Goal: Task Accomplishment & Management: Manage account settings

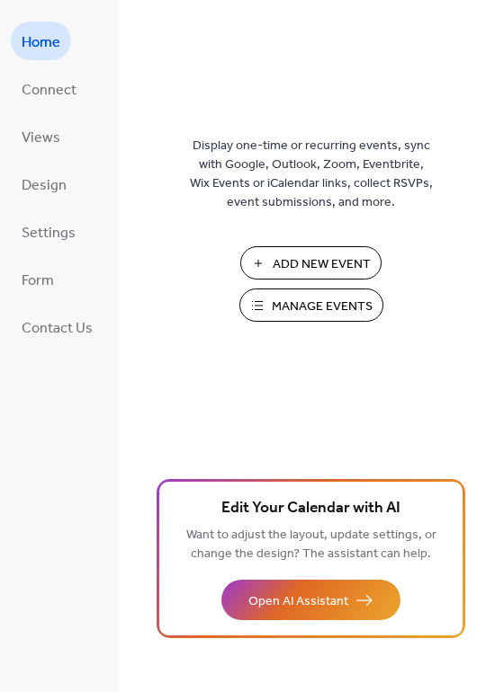
click at [292, 303] on span "Manage Events" at bounding box center [322, 307] width 101 height 19
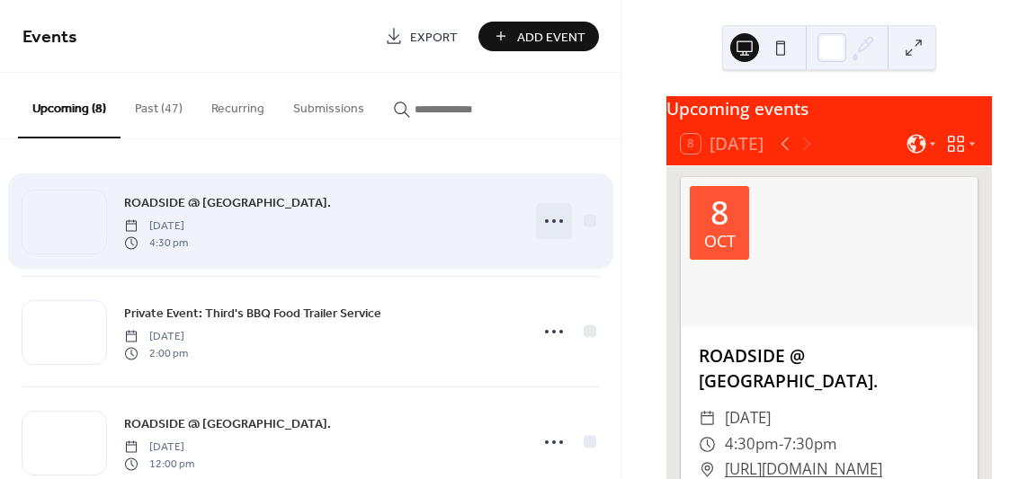
click at [551, 226] on icon at bounding box center [554, 221] width 29 height 29
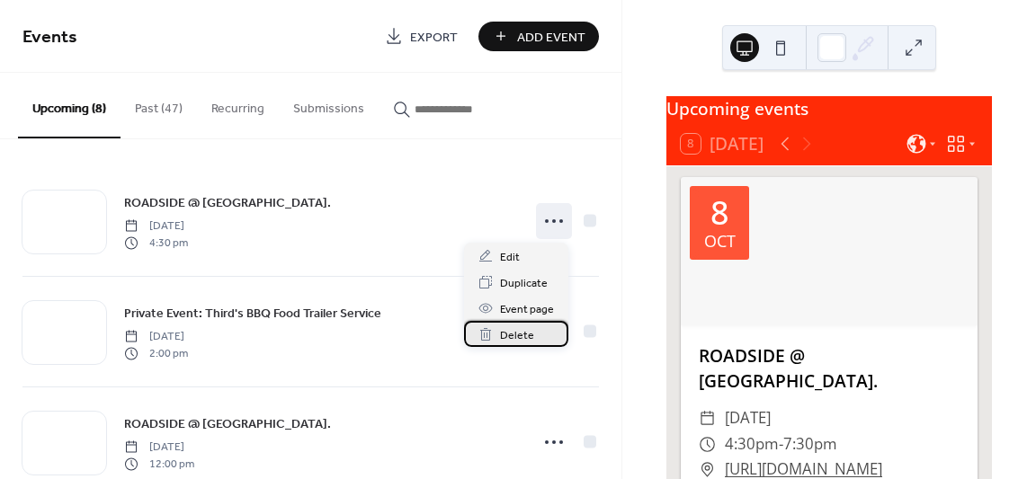
click at [516, 335] on span "Delete" at bounding box center [517, 335] width 34 height 19
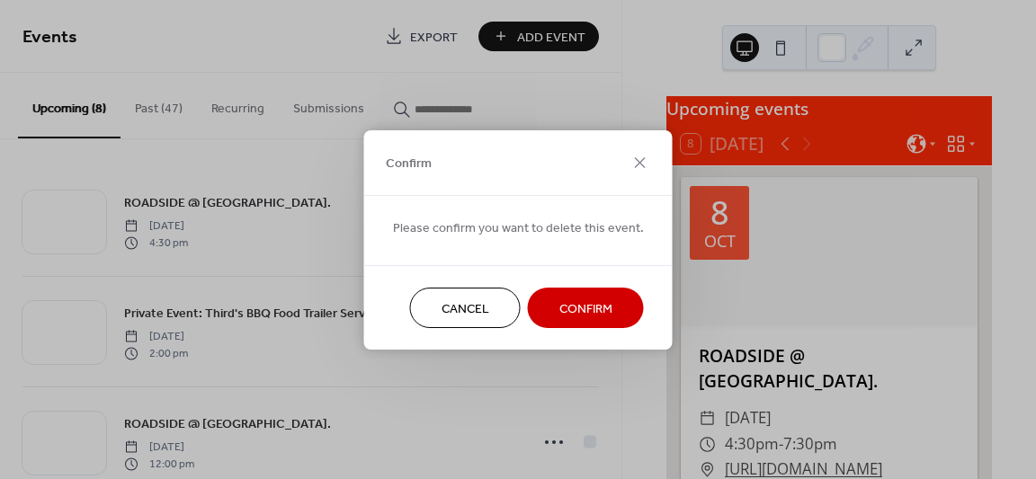
click at [559, 309] on span "Confirm" at bounding box center [585, 308] width 53 height 19
